Goal: Task Accomplishment & Management: Use online tool/utility

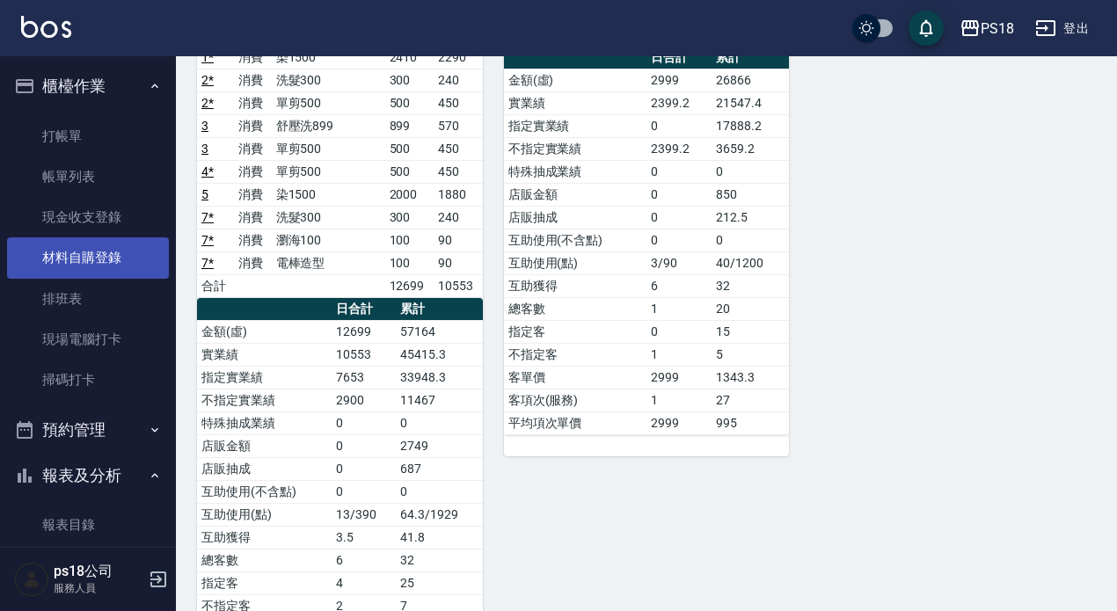
click at [107, 262] on link "材料自購登錄" at bounding box center [88, 258] width 162 height 40
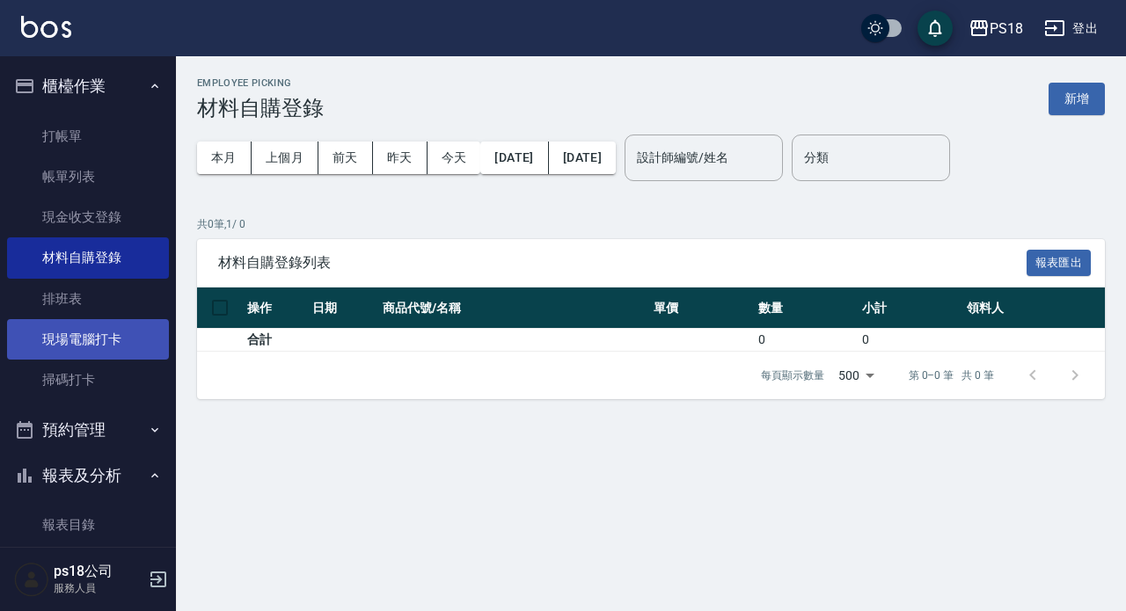
click at [119, 343] on link "現場電腦打卡" at bounding box center [88, 339] width 162 height 40
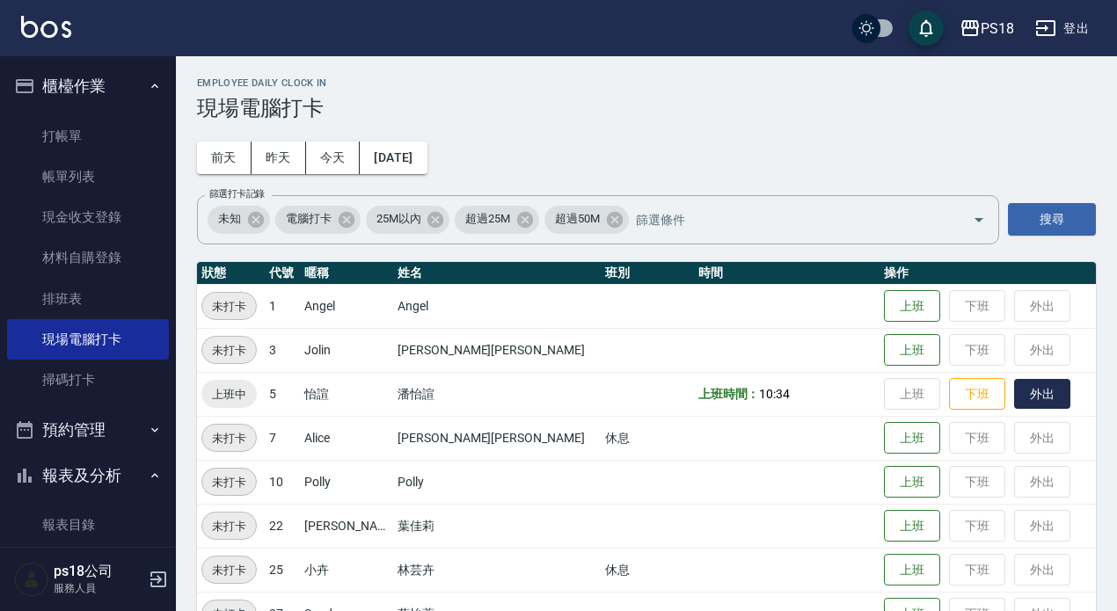
click at [1014, 402] on button "外出" at bounding box center [1042, 394] width 56 height 31
click at [1014, 391] on button "歸來" at bounding box center [1042, 394] width 56 height 31
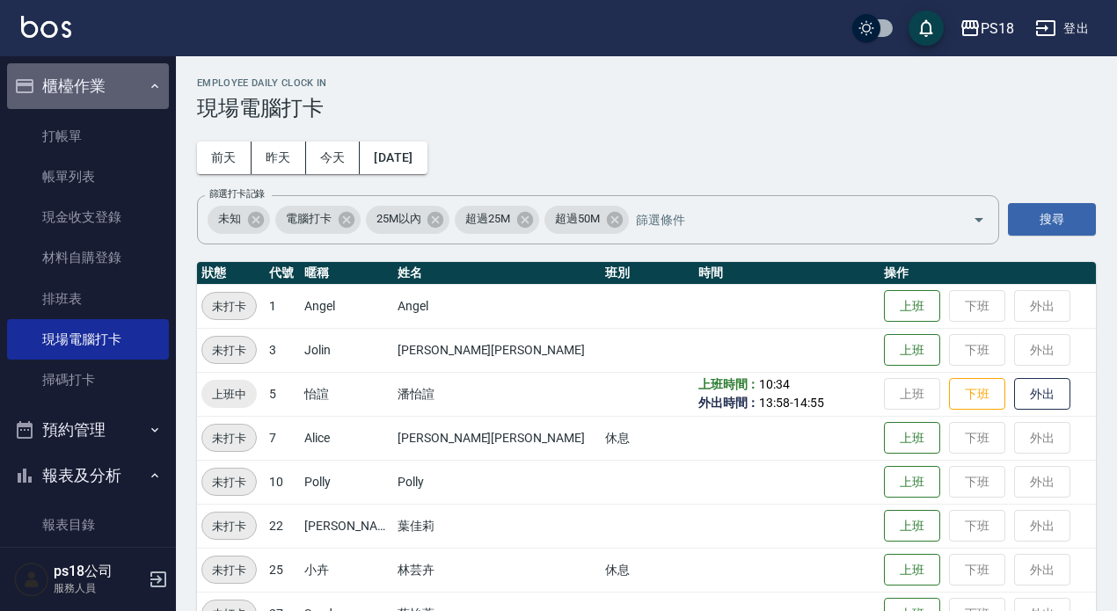
click at [148, 87] on icon "button" at bounding box center [155, 86] width 14 height 14
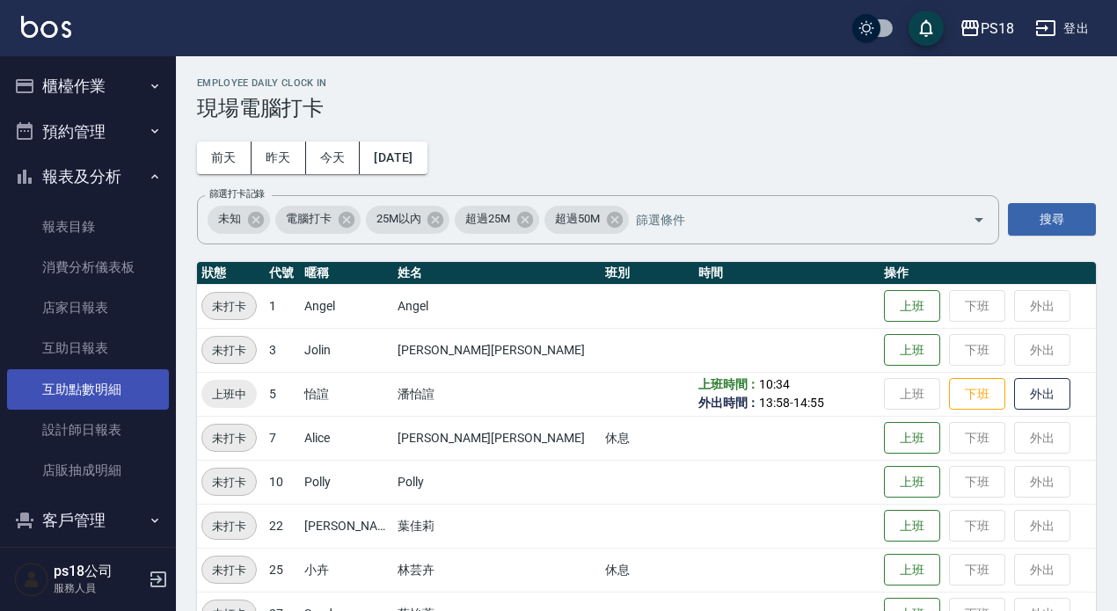
drag, startPoint x: 87, startPoint y: 441, endPoint x: 41, endPoint y: 392, distance: 66.6
click at [86, 440] on link "設計師日報表" at bounding box center [88, 430] width 162 height 40
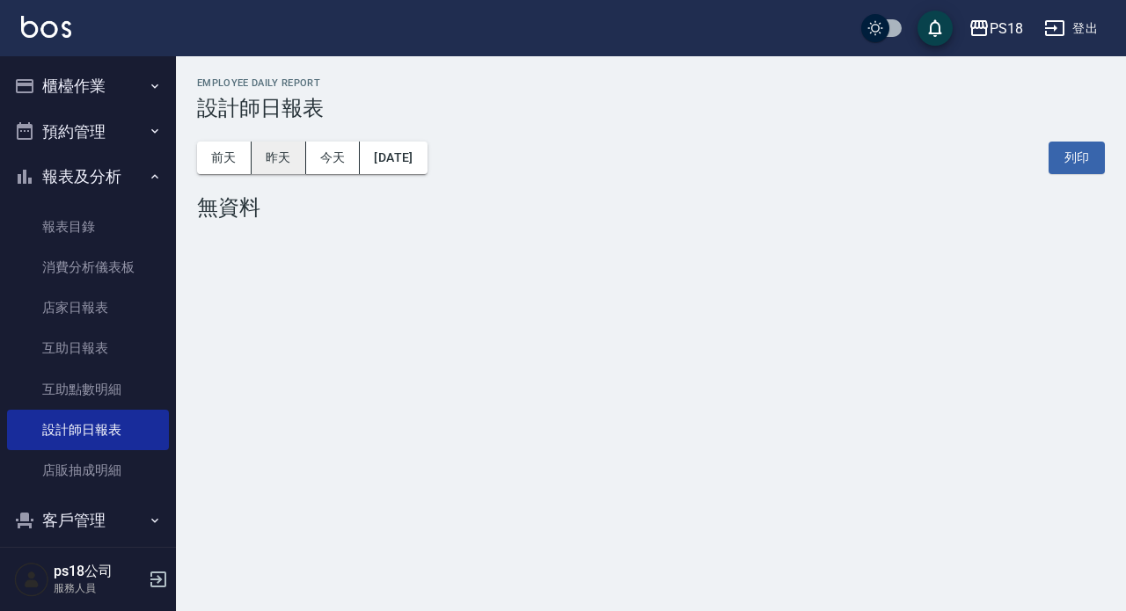
click at [279, 155] on button "昨天" at bounding box center [279, 158] width 55 height 33
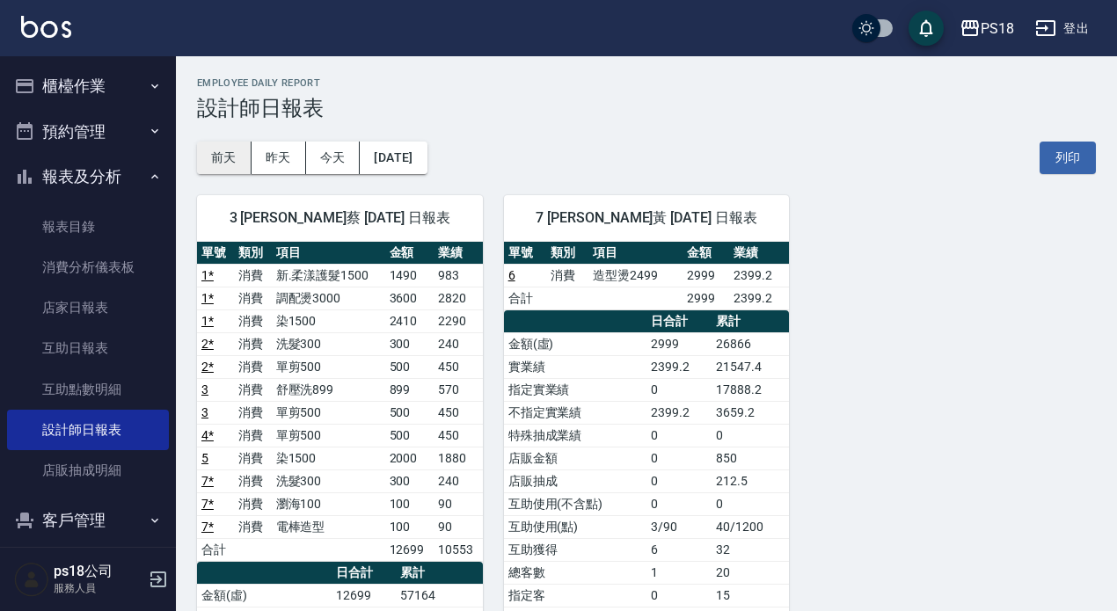
click at [220, 154] on button "前天" at bounding box center [224, 158] width 55 height 33
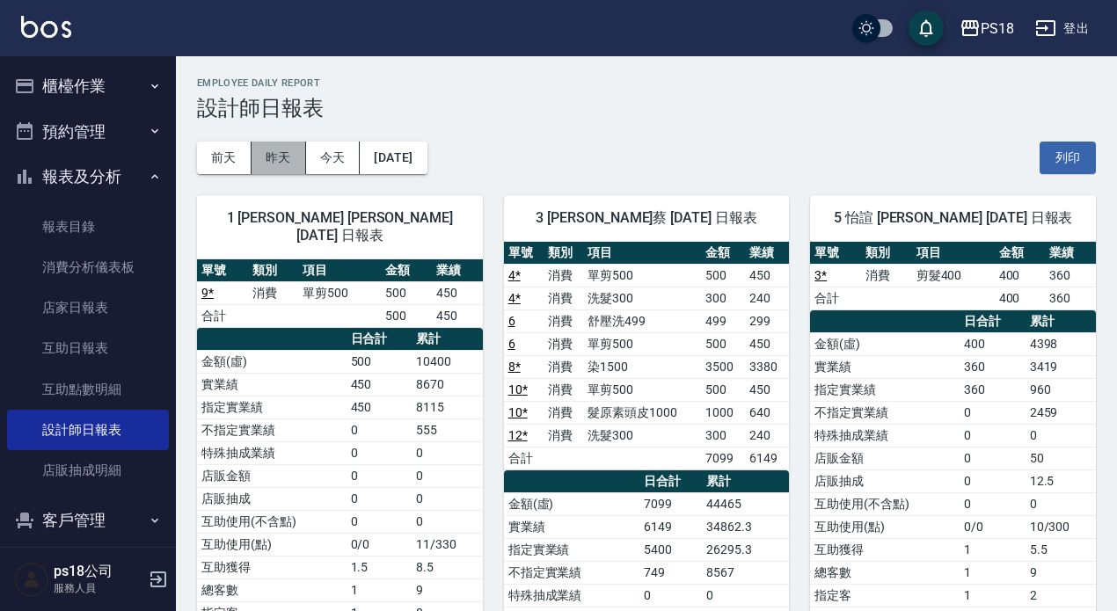
click at [278, 157] on button "昨天" at bounding box center [279, 158] width 55 height 33
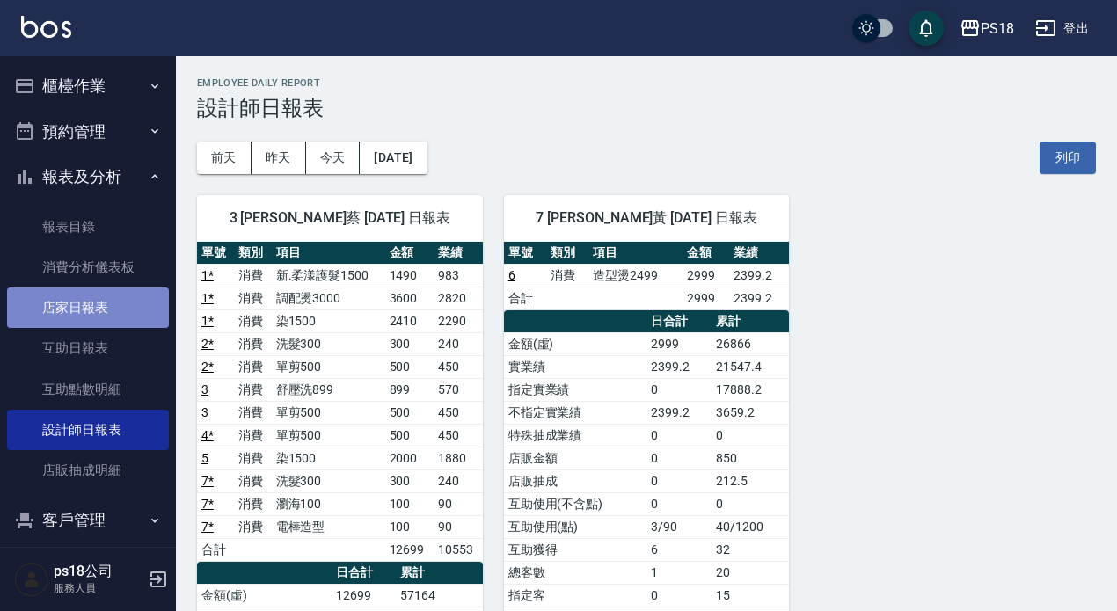
click at [95, 305] on link "店家日報表" at bounding box center [88, 308] width 162 height 40
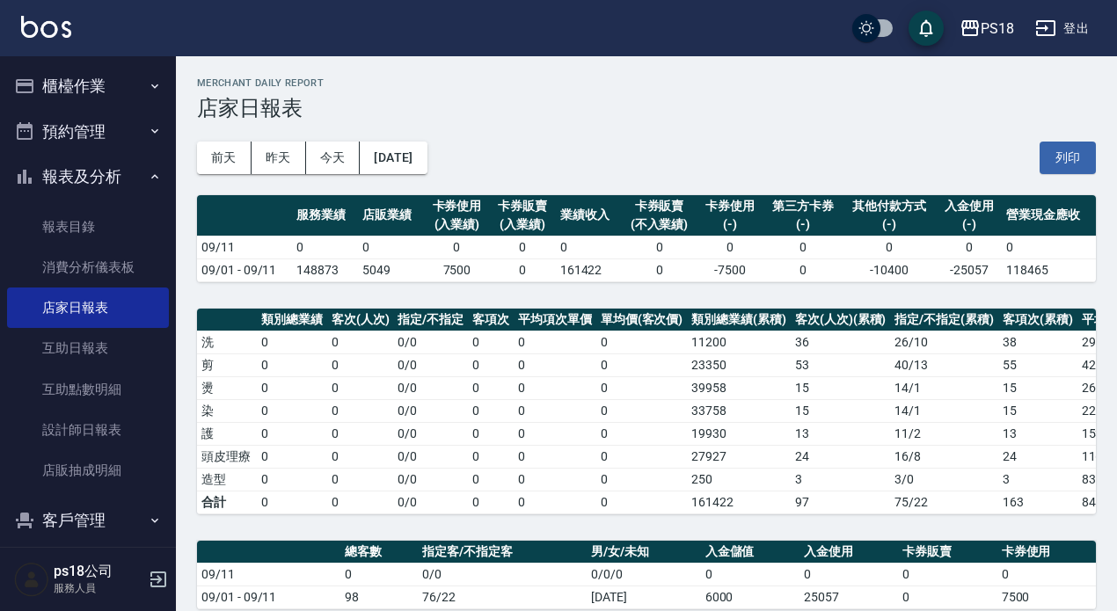
click at [148, 174] on icon "button" at bounding box center [155, 177] width 14 height 14
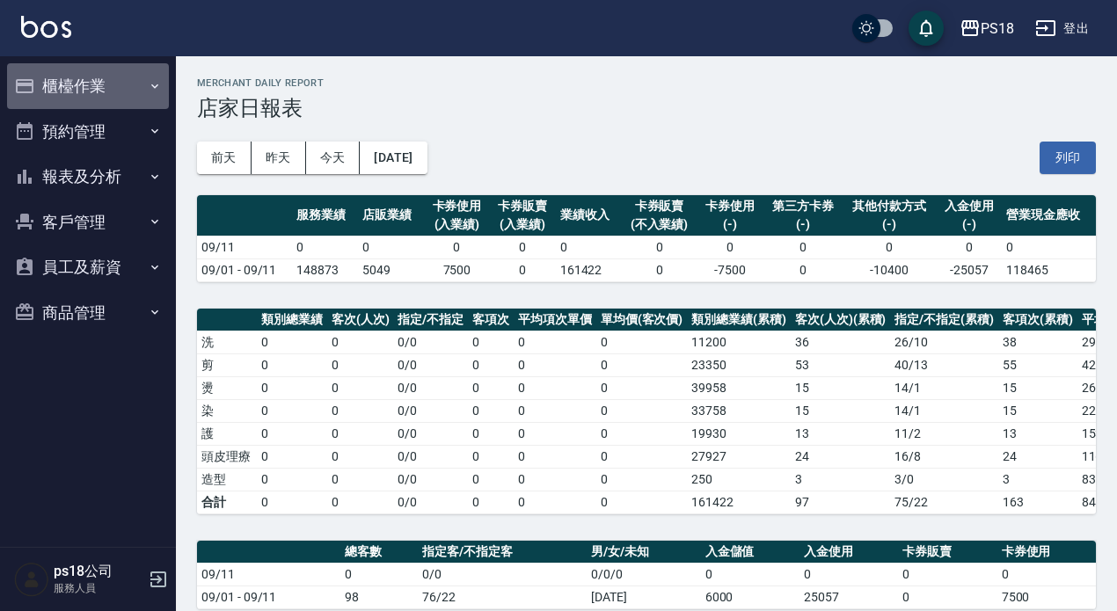
click at [100, 91] on button "櫃檯作業" at bounding box center [88, 86] width 162 height 46
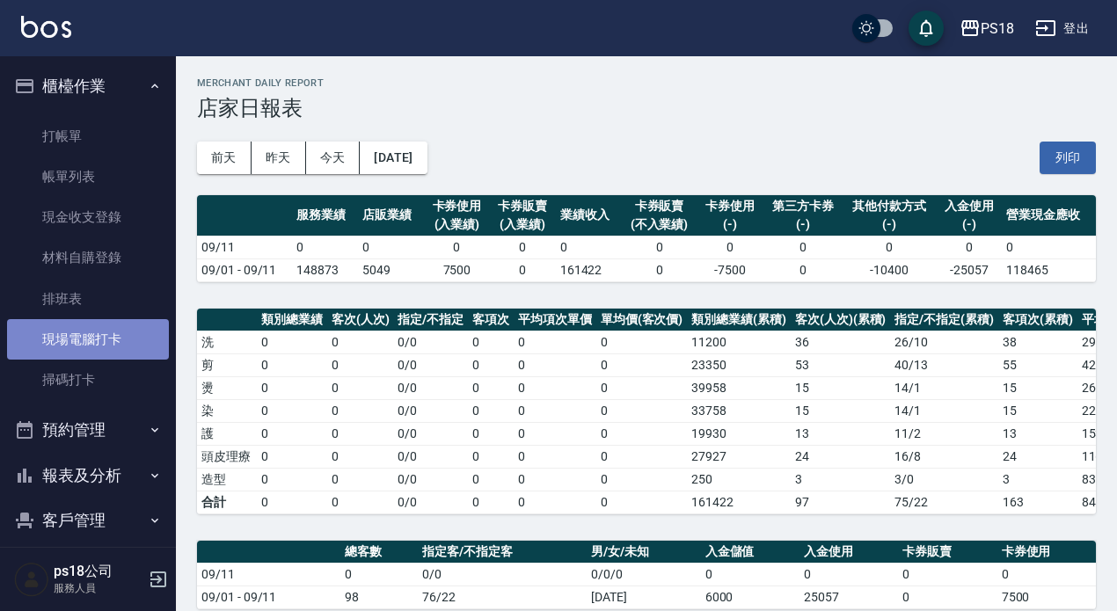
click at [106, 341] on link "現場電腦打卡" at bounding box center [88, 339] width 162 height 40
